Goal: Find specific page/section: Find specific page/section

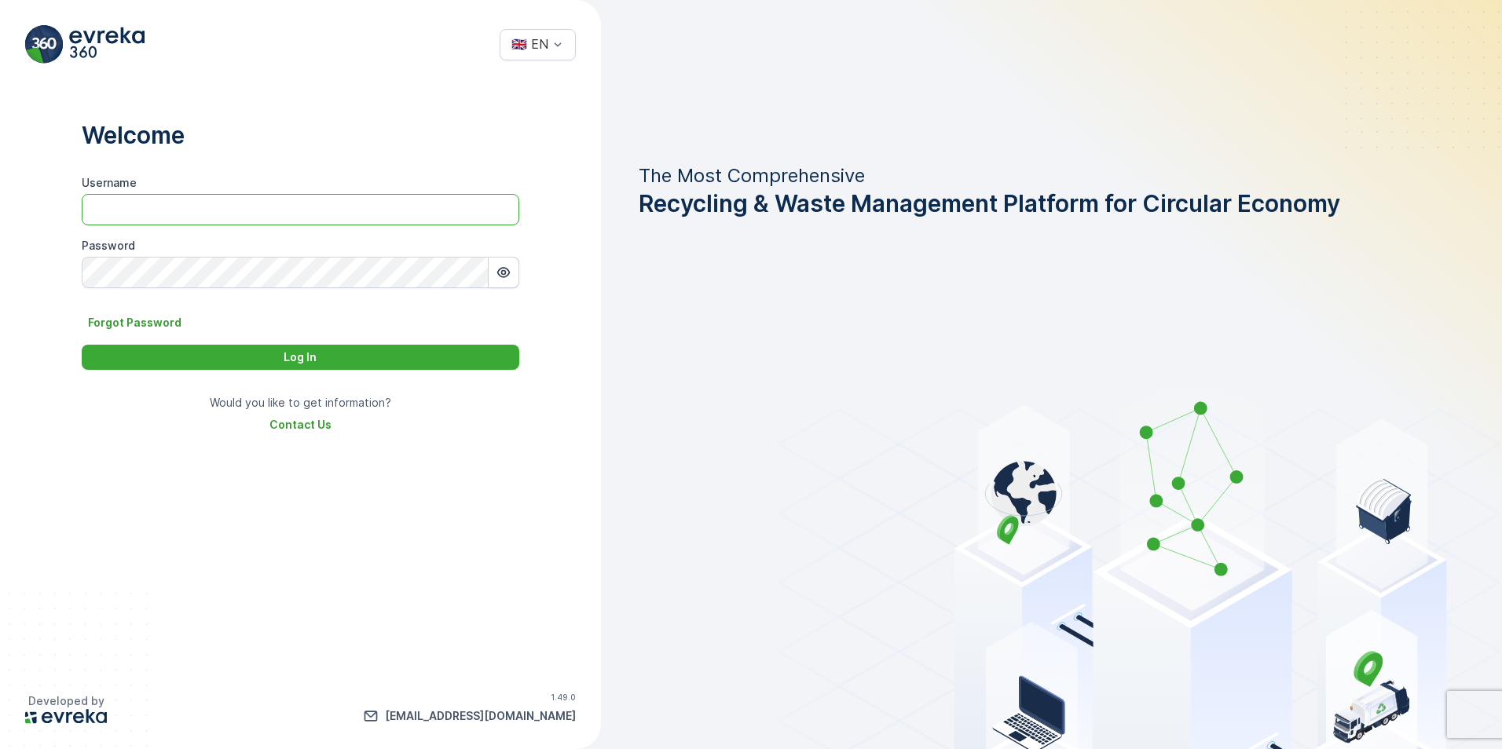
type input "Hussain.[PERSON_NAME]"
click at [335, 356] on div "Log In" at bounding box center [300, 358] width 419 height 16
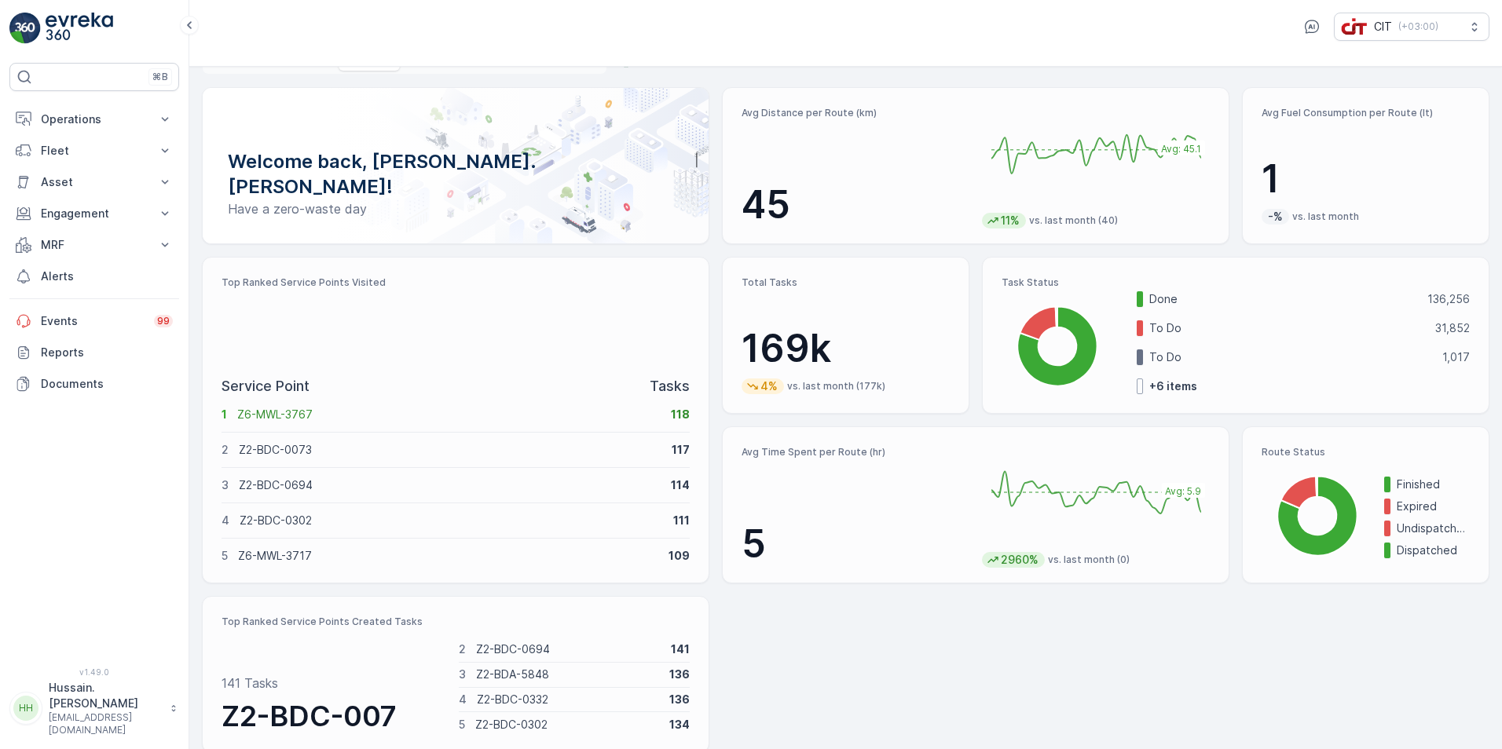
scroll to position [48, 0]
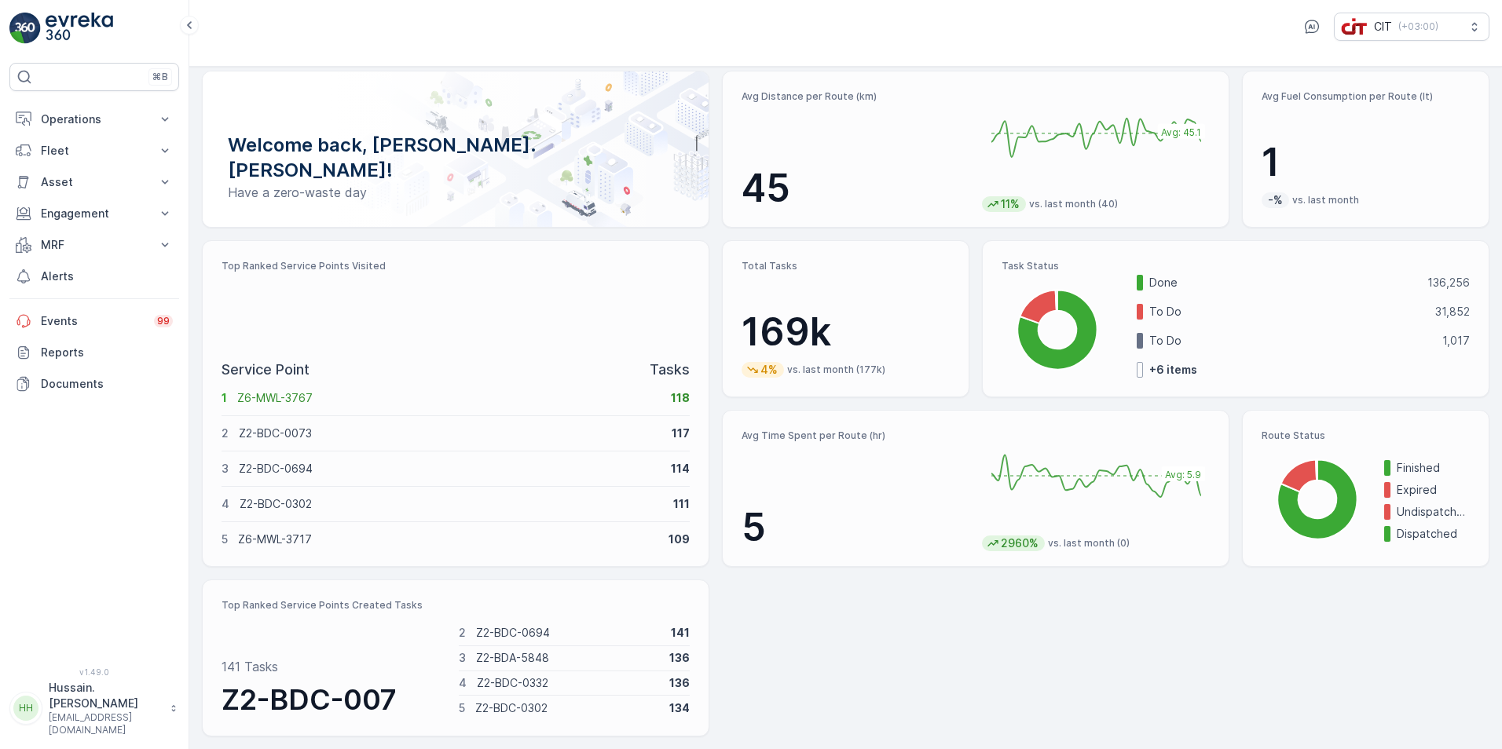
click at [660, 434] on p "Z2-BDC-0073" at bounding box center [450, 434] width 423 height 16
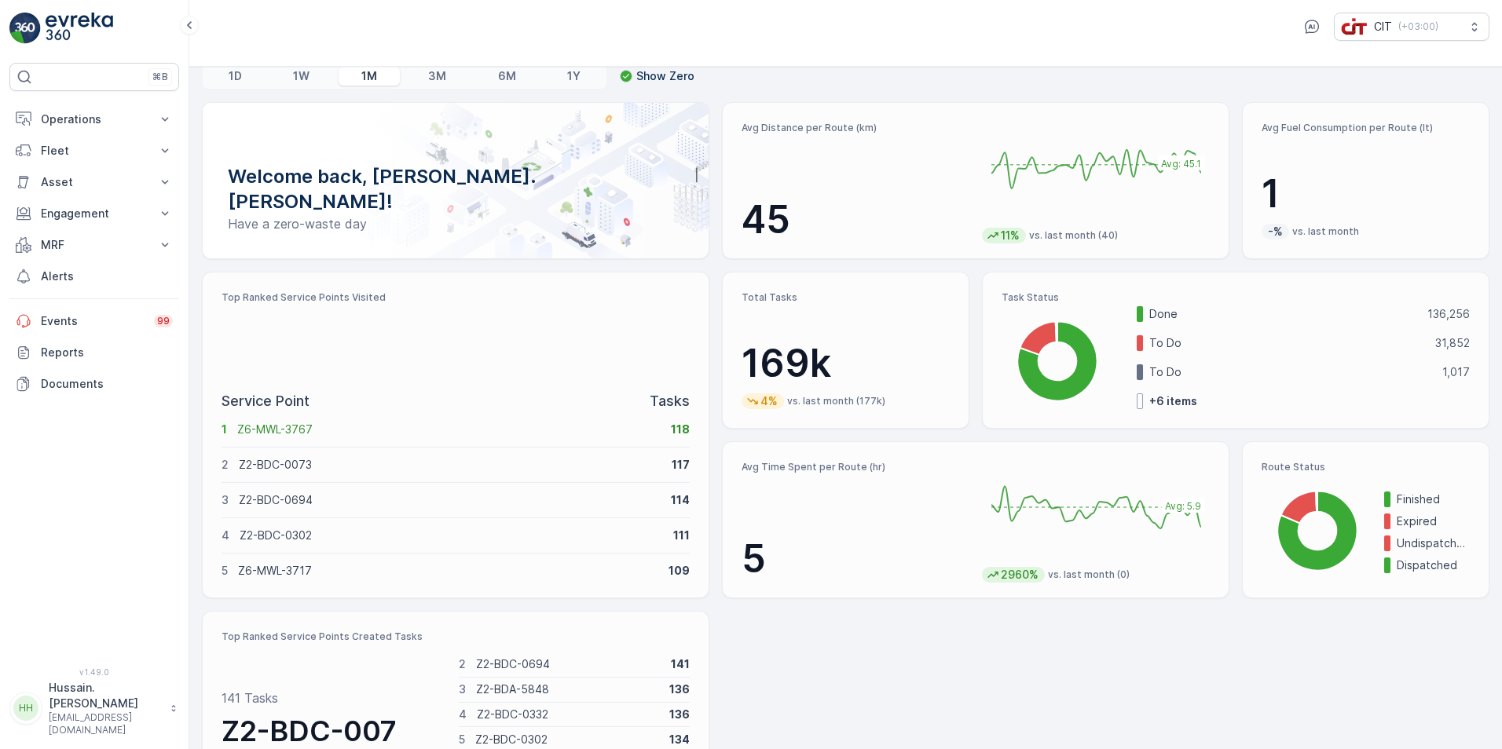
scroll to position [0, 0]
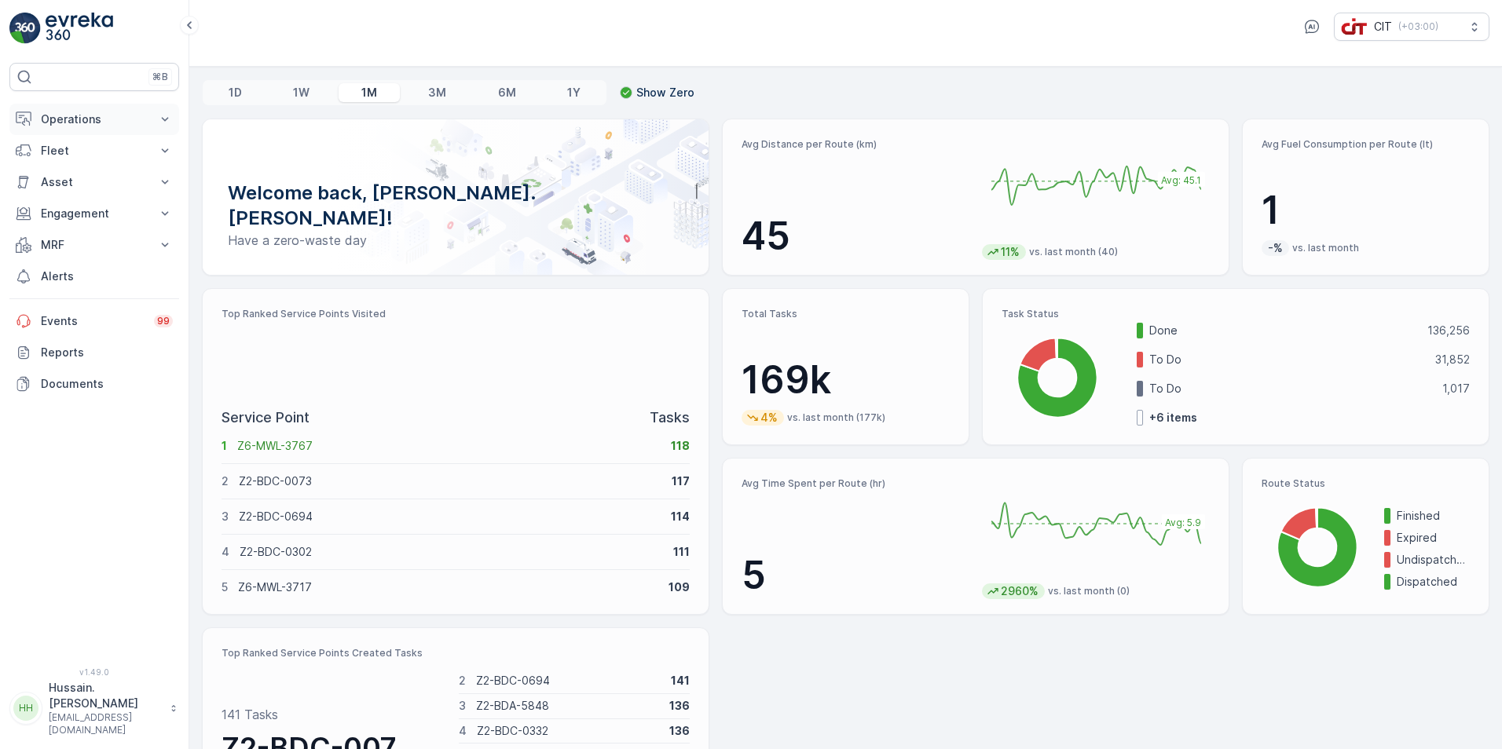
click at [163, 119] on icon at bounding box center [165, 119] width 7 height 4
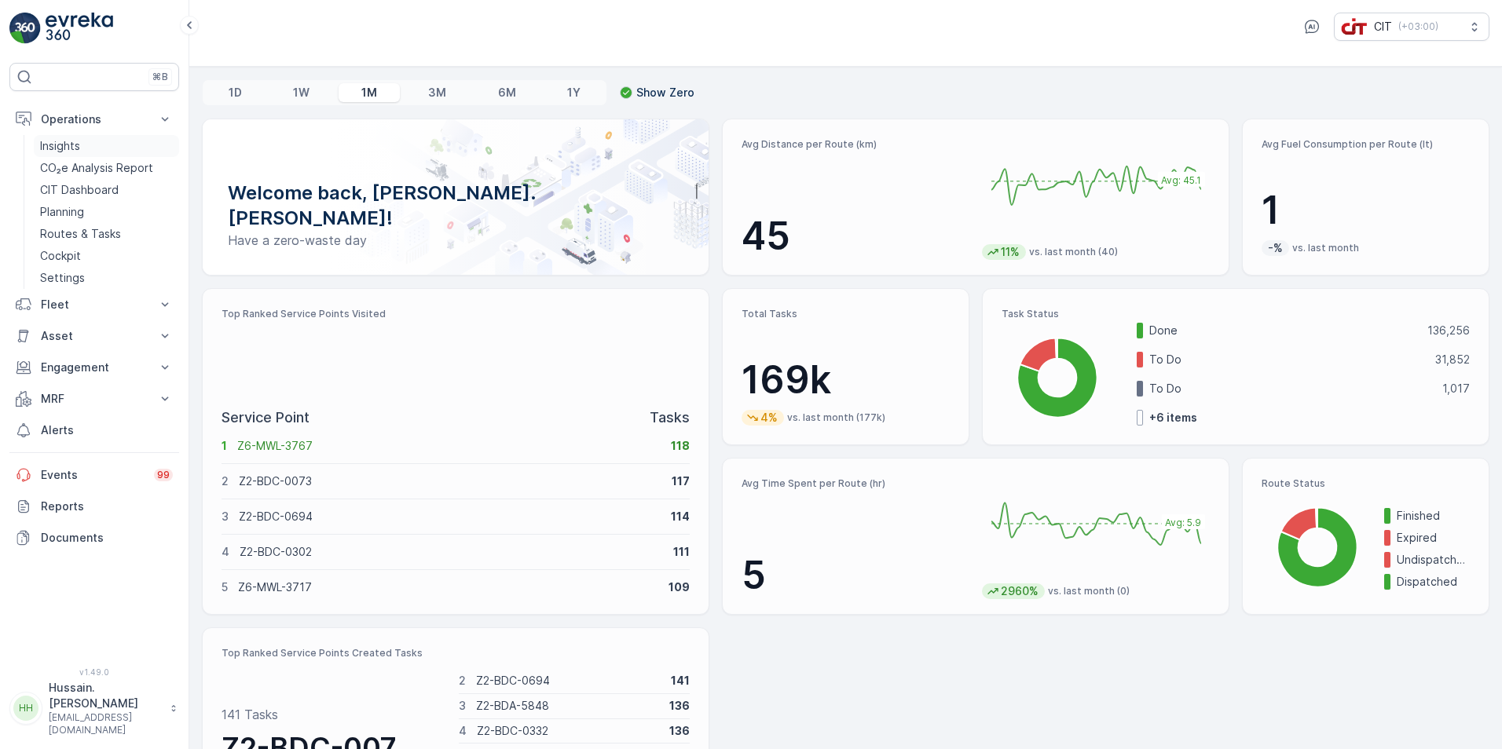
click at [90, 145] on link "Insights" at bounding box center [106, 146] width 145 height 22
